Goal: Task Accomplishment & Management: Complete application form

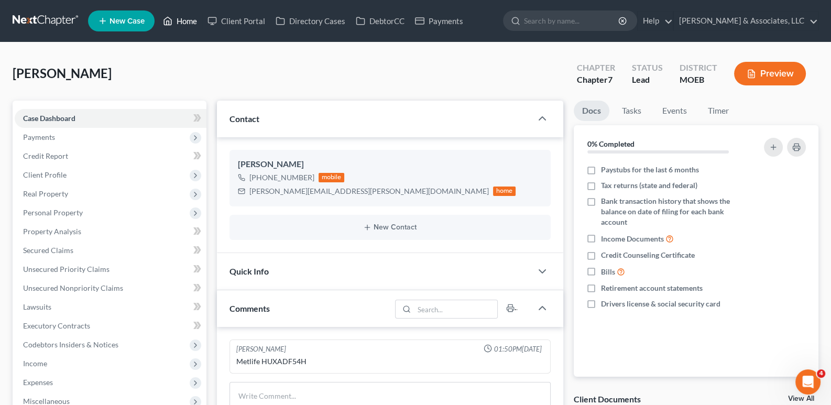
click at [189, 17] on link "Home" at bounding box center [180, 21] width 45 height 19
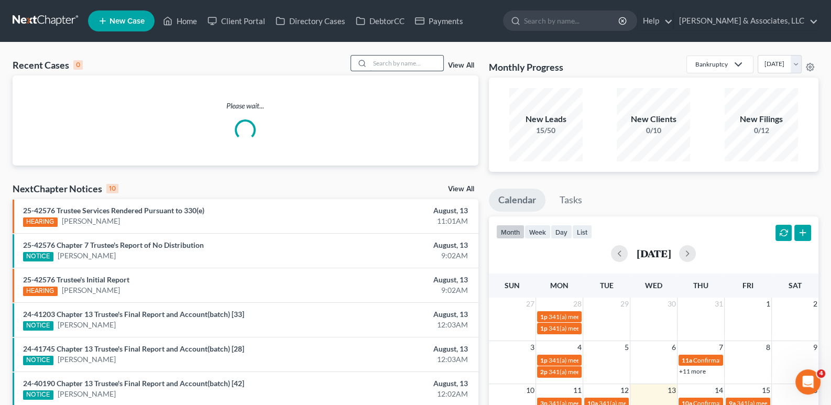
click at [375, 61] on input "search" at bounding box center [406, 63] width 73 height 15
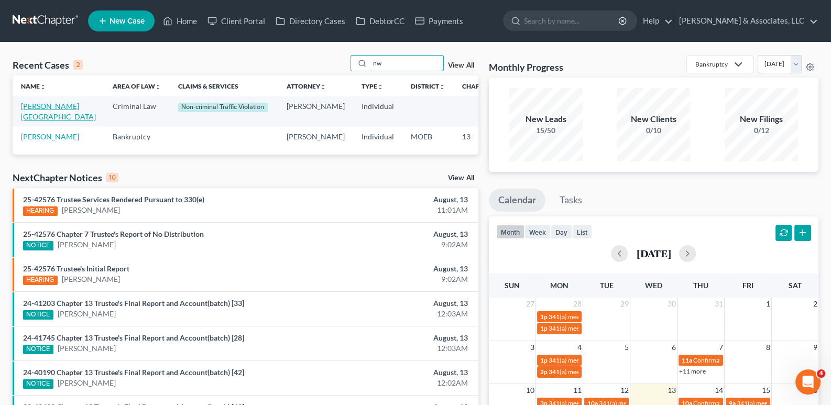
type input "nw"
click at [43, 114] on link "[PERSON_NAME][GEOGRAPHIC_DATA]" at bounding box center [58, 111] width 75 height 19
click at [42, 117] on link "[PERSON_NAME][GEOGRAPHIC_DATA]" at bounding box center [58, 111] width 75 height 19
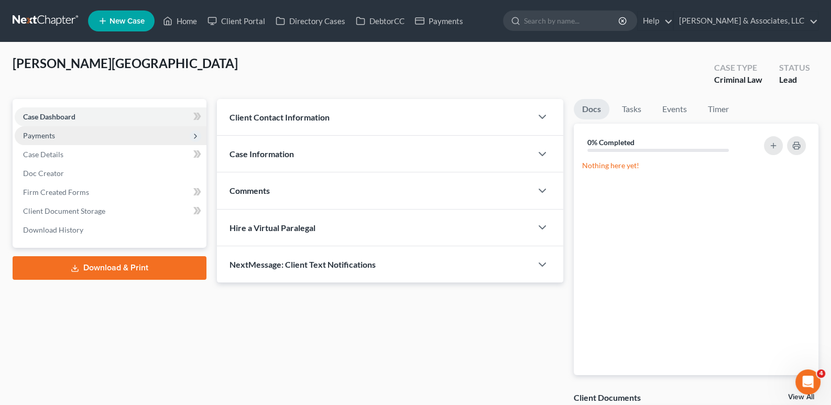
click at [40, 131] on span "Payments" at bounding box center [39, 135] width 32 height 9
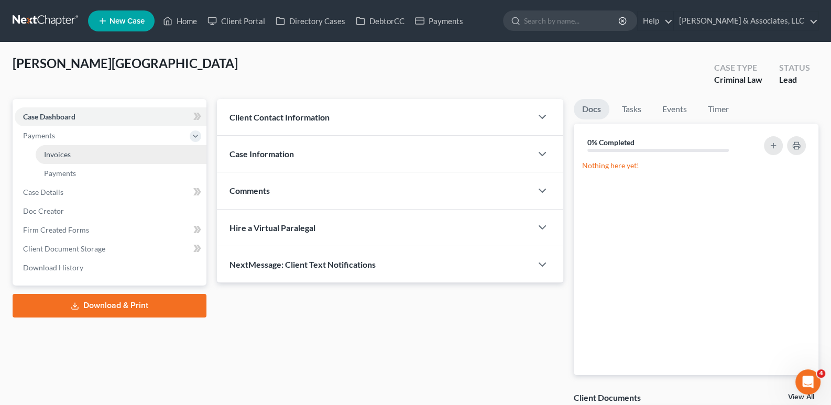
click at [51, 157] on span "Invoices" at bounding box center [57, 154] width 27 height 9
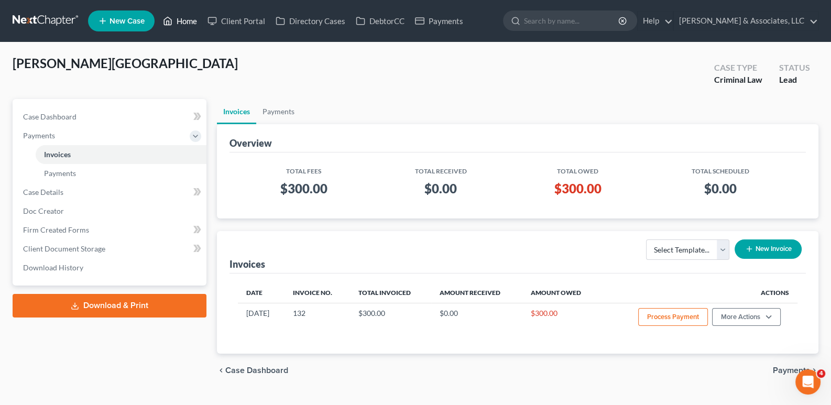
click at [181, 21] on link "Home" at bounding box center [180, 21] width 45 height 19
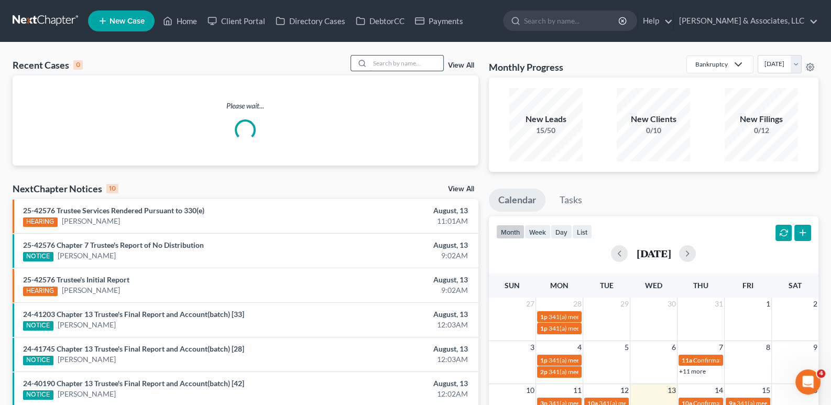
click at [399, 63] on input "search" at bounding box center [406, 63] width 73 height 15
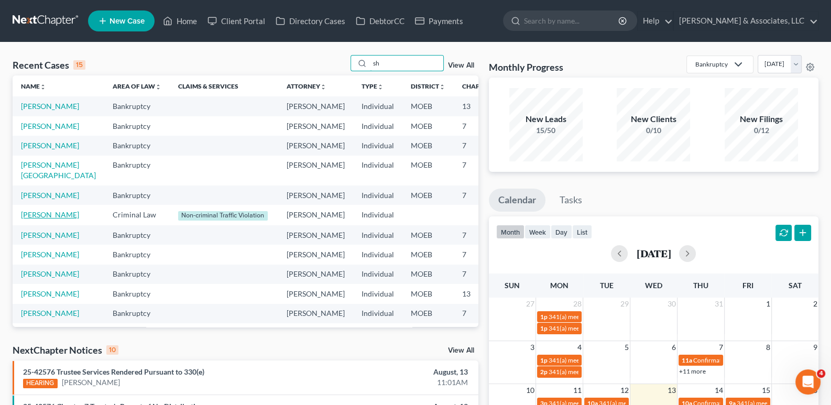
type input "sh"
click at [33, 219] on link "[PERSON_NAME]" at bounding box center [50, 214] width 58 height 9
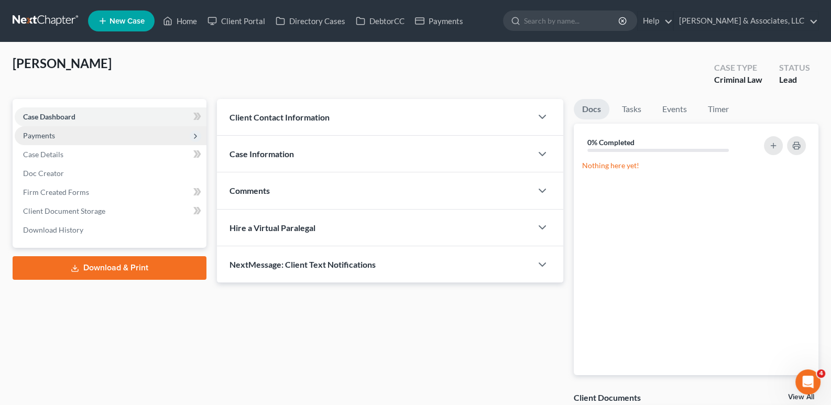
click at [45, 140] on span "Payments" at bounding box center [111, 135] width 192 height 19
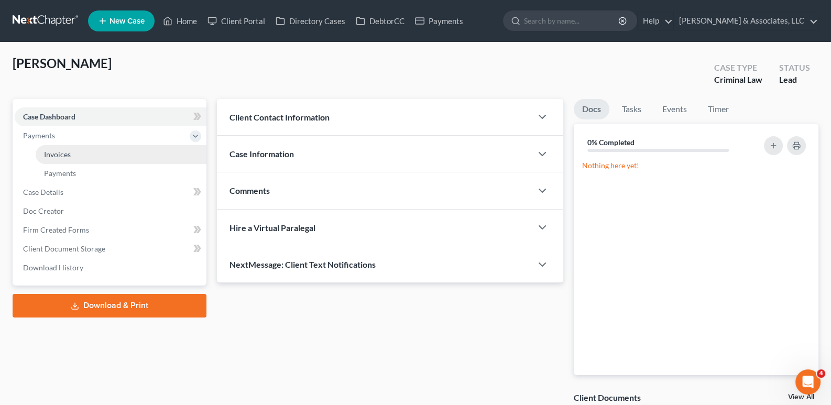
click at [62, 156] on span "Invoices" at bounding box center [57, 154] width 27 height 9
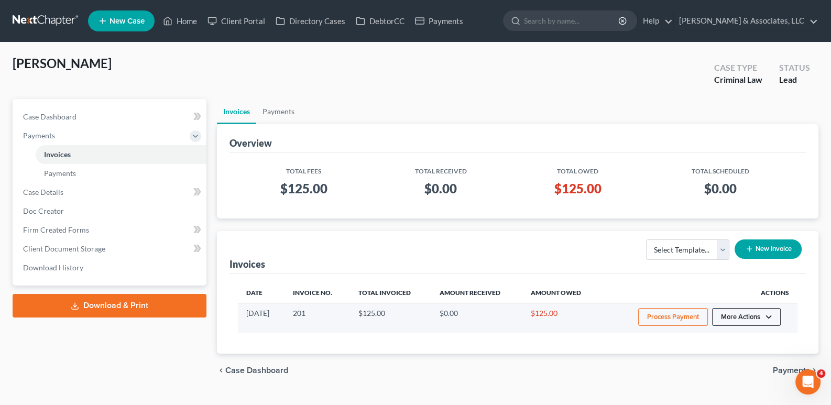
click at [752, 321] on button "More Actions" at bounding box center [746, 317] width 69 height 18
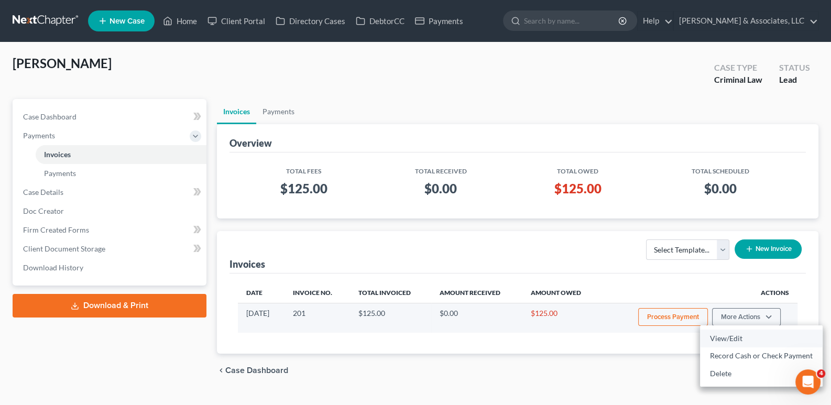
click at [751, 334] on link "View/Edit" at bounding box center [761, 338] width 123 height 18
select select "0"
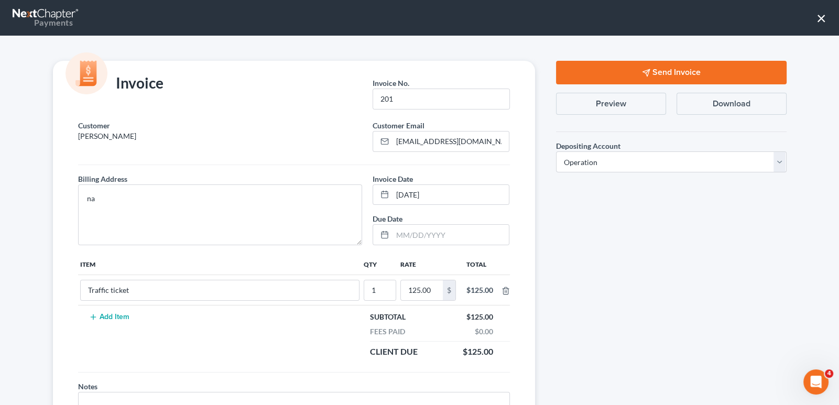
click at [661, 67] on button "Send Invoice" at bounding box center [671, 73] width 230 height 24
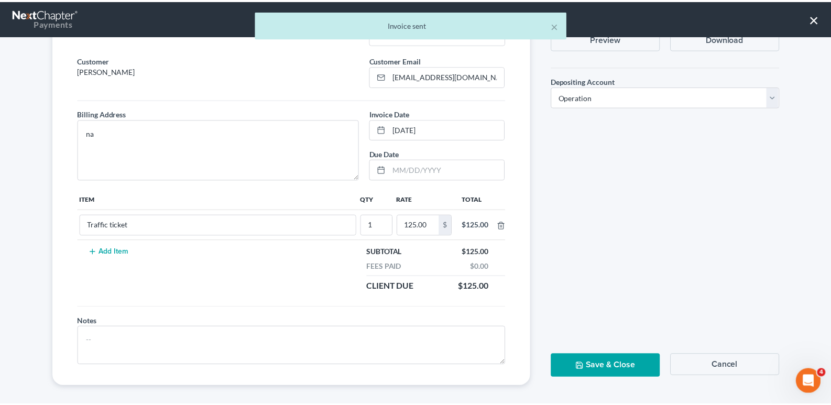
scroll to position [70, 0]
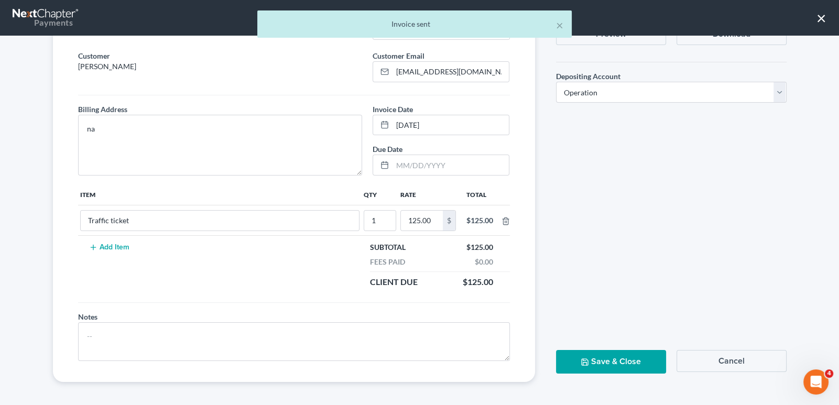
click at [648, 362] on button "Save & Close" at bounding box center [611, 362] width 110 height 24
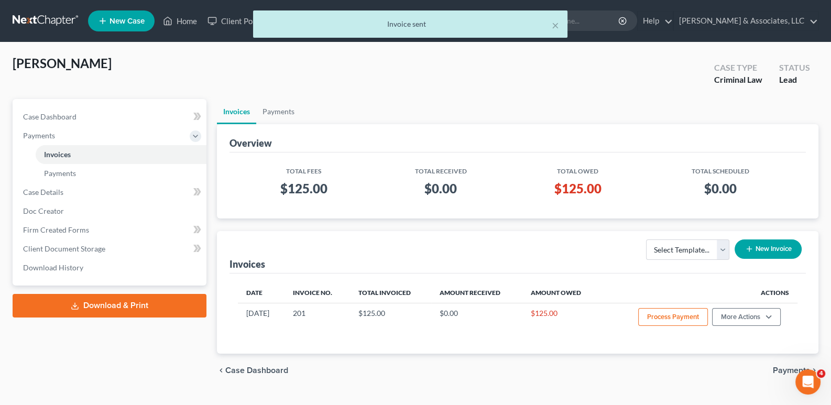
click at [180, 24] on div "× Invoice sent" at bounding box center [410, 26] width 831 height 32
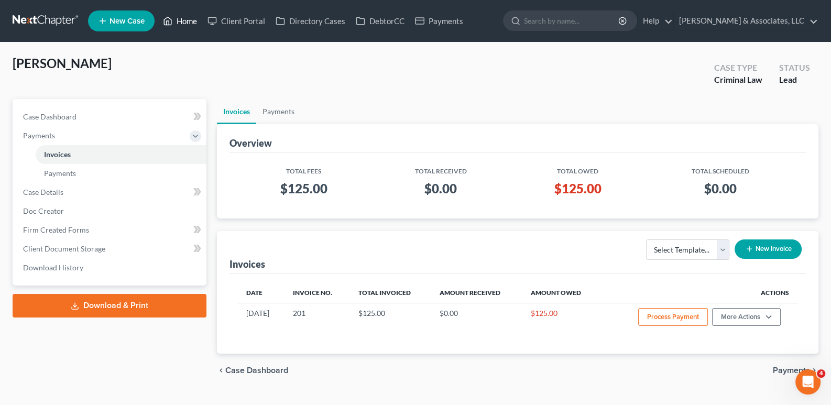
click at [191, 19] on link "Home" at bounding box center [180, 21] width 45 height 19
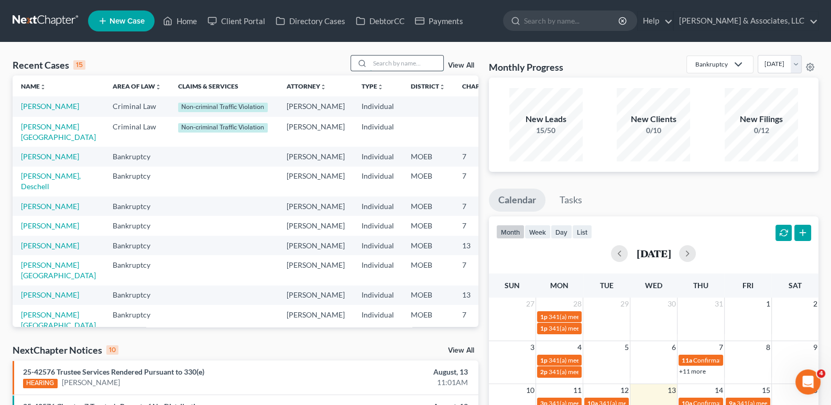
click at [424, 62] on input "search" at bounding box center [406, 63] width 73 height 15
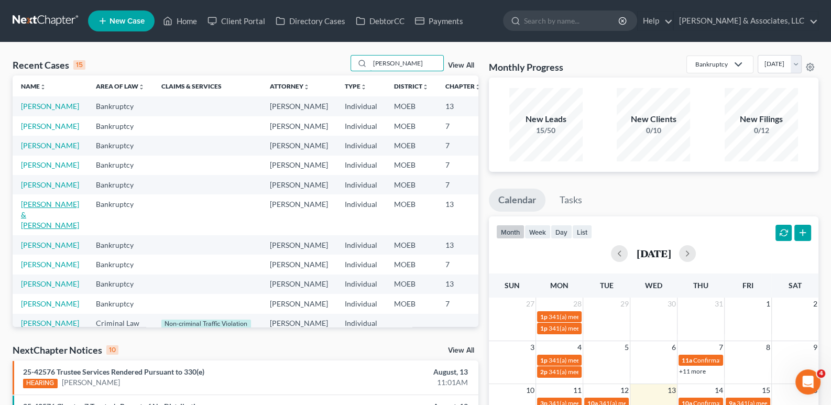
type input "[PERSON_NAME]"
click at [42, 229] on link "[PERSON_NAME] & [PERSON_NAME]" at bounding box center [50, 215] width 58 height 30
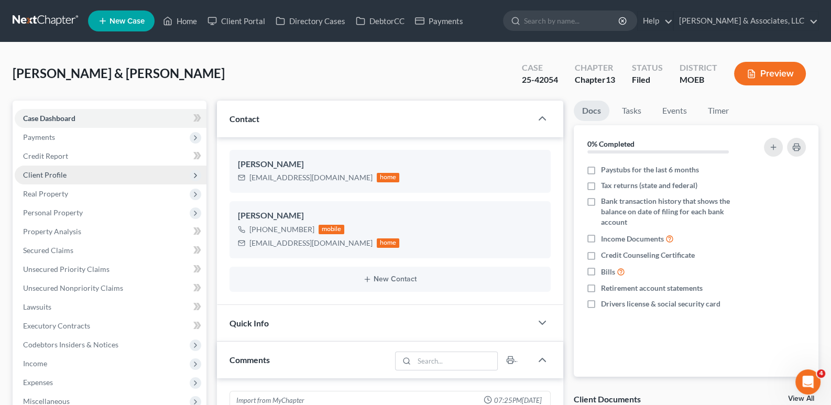
click at [43, 172] on span "Client Profile" at bounding box center [44, 174] width 43 height 9
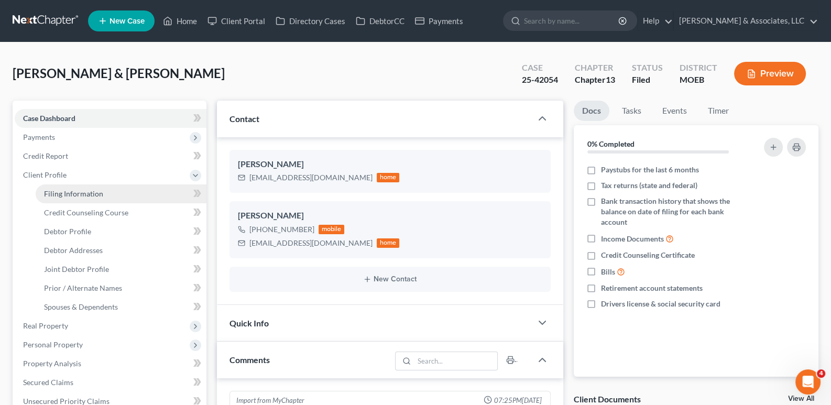
scroll to position [371, 0]
click at [64, 194] on span "Filing Information" at bounding box center [73, 193] width 59 height 9
select select "1"
select select "3"
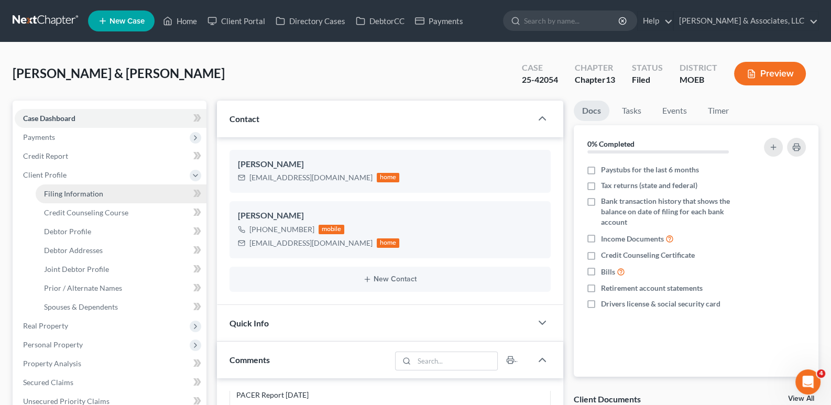
select select "45"
select select "0"
select select "26"
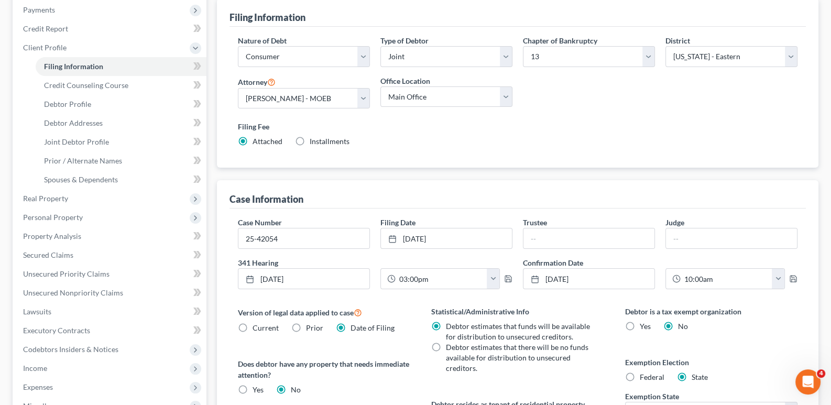
scroll to position [157, 0]
